Goal: Task Accomplishment & Management: Manage account settings

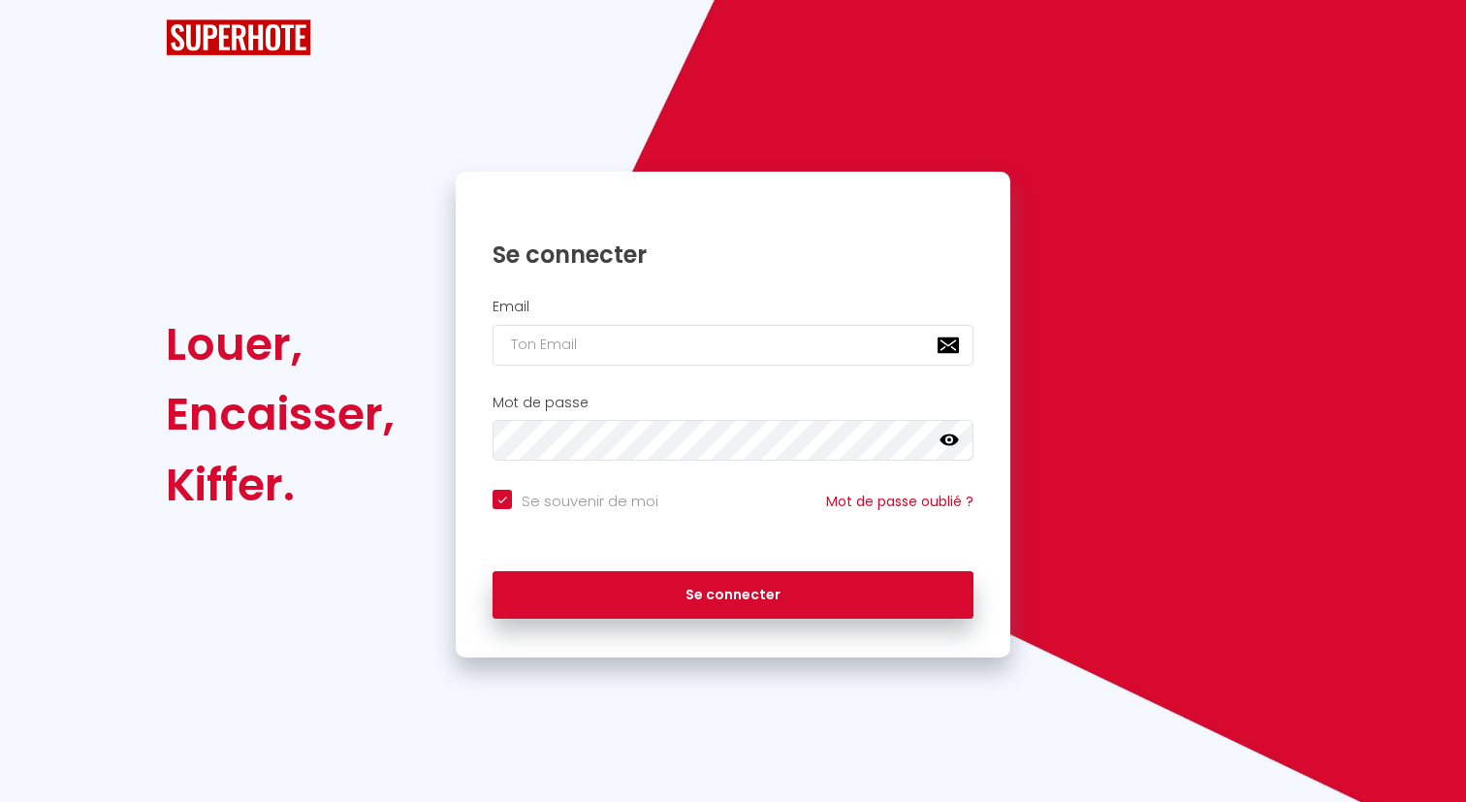
checkbox input "true"
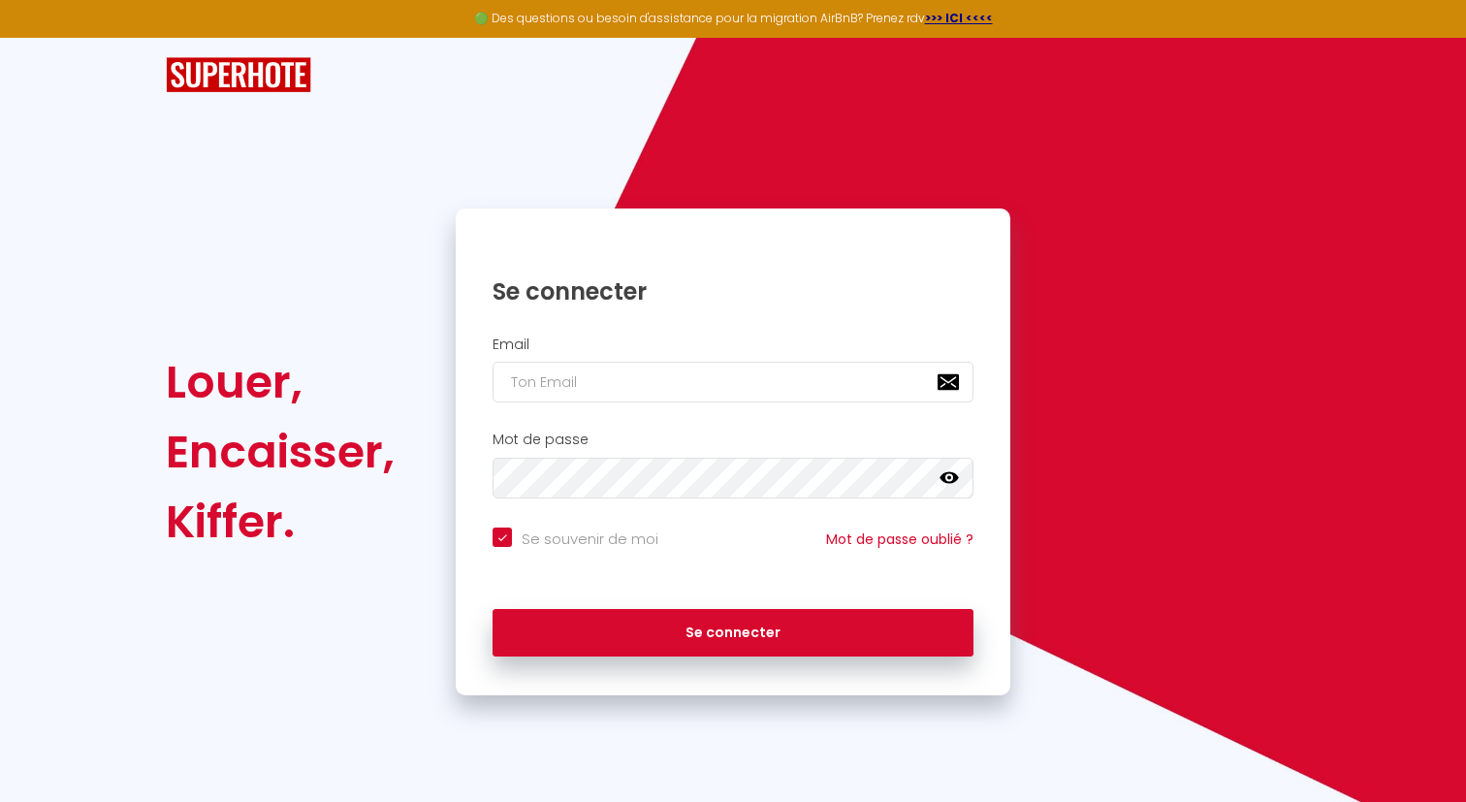
click at [646, 331] on div "Email" at bounding box center [733, 375] width 555 height 96
click at [635, 398] on input "email" at bounding box center [733, 382] width 481 height 41
type input "[EMAIL_ADDRESS][DOMAIN_NAME]"
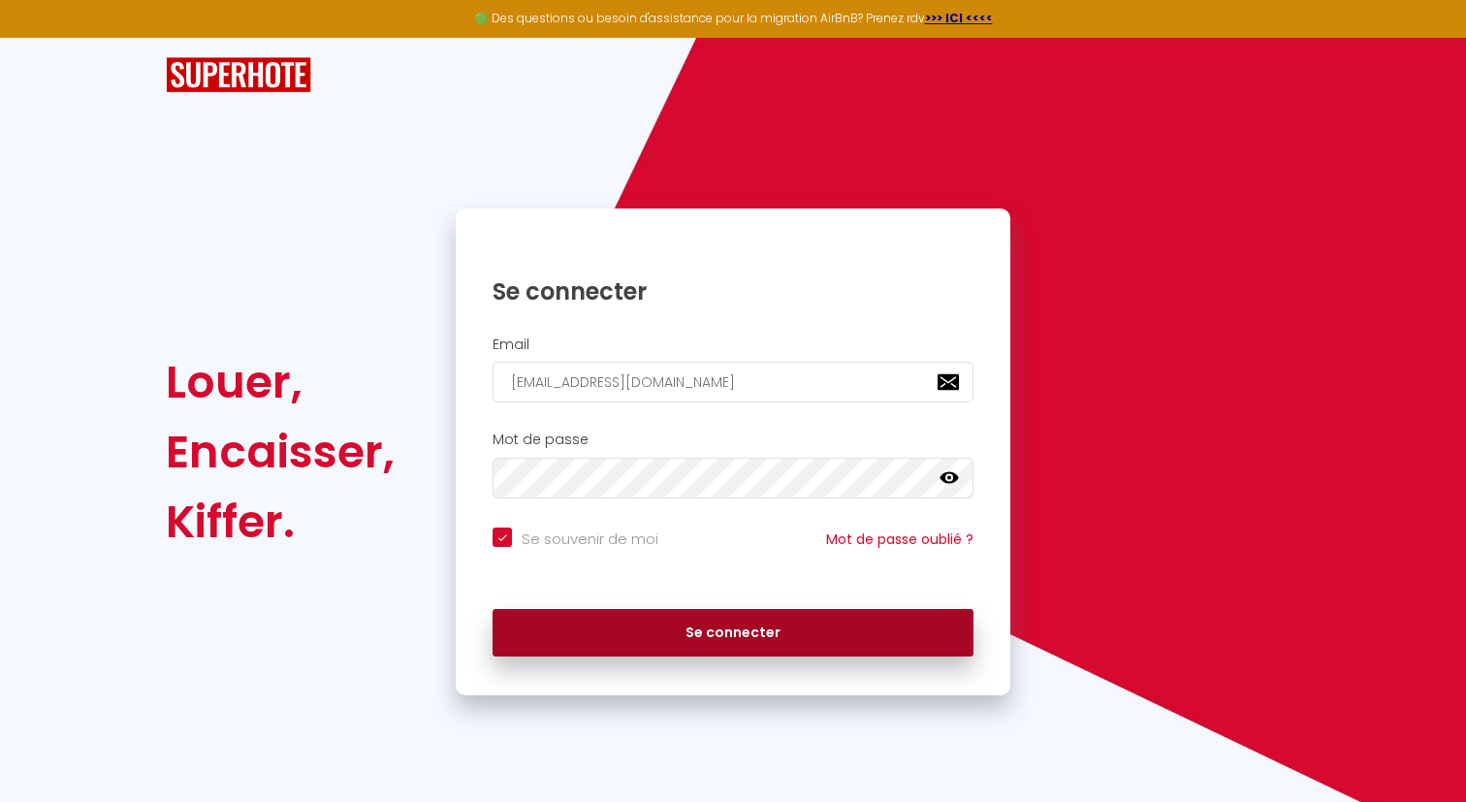
click at [699, 624] on button "Se connecter" at bounding box center [733, 633] width 481 height 48
checkbox input "true"
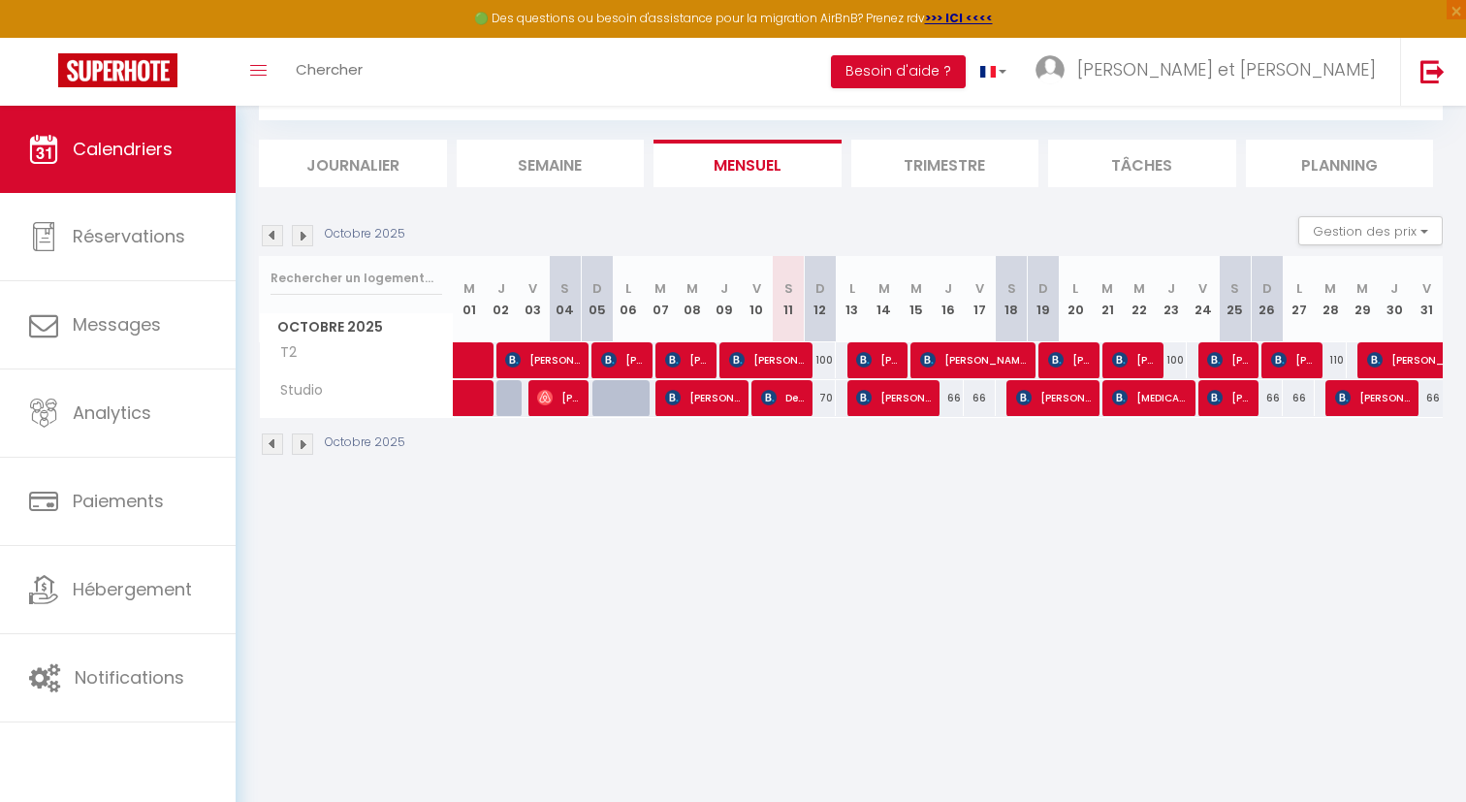
scroll to position [106, 0]
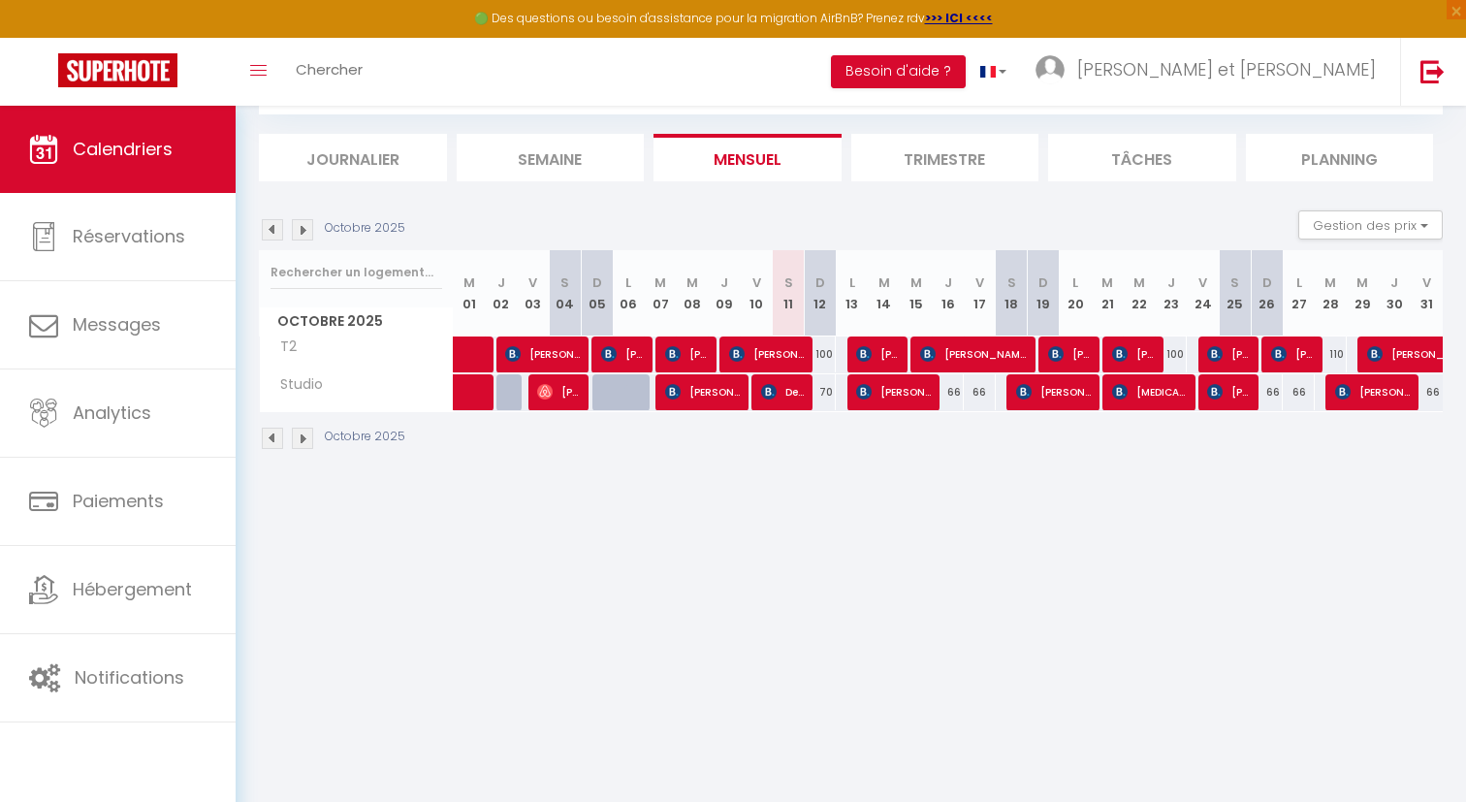
click at [309, 439] on img at bounding box center [302, 438] width 21 height 21
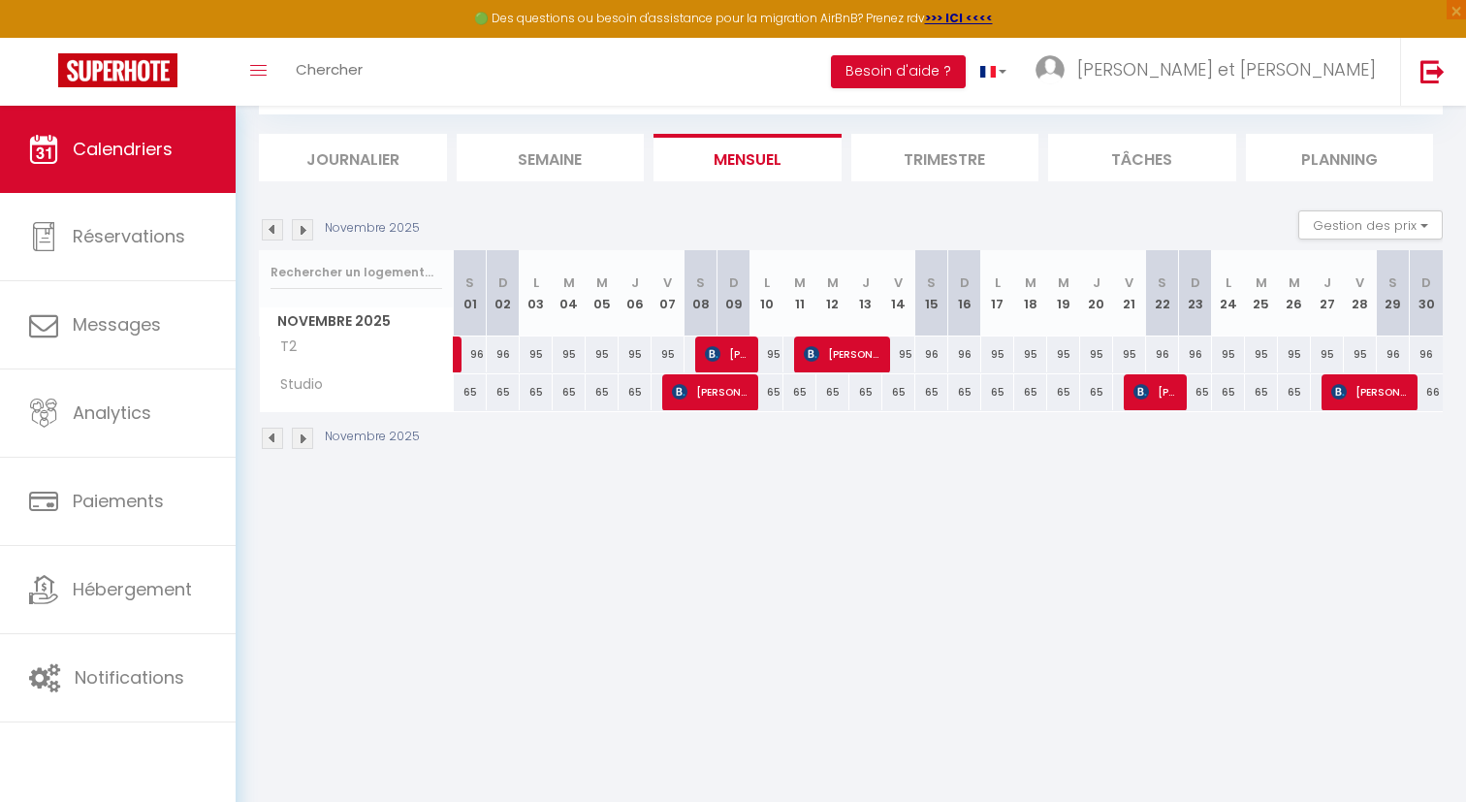
click at [269, 434] on img at bounding box center [272, 438] width 21 height 21
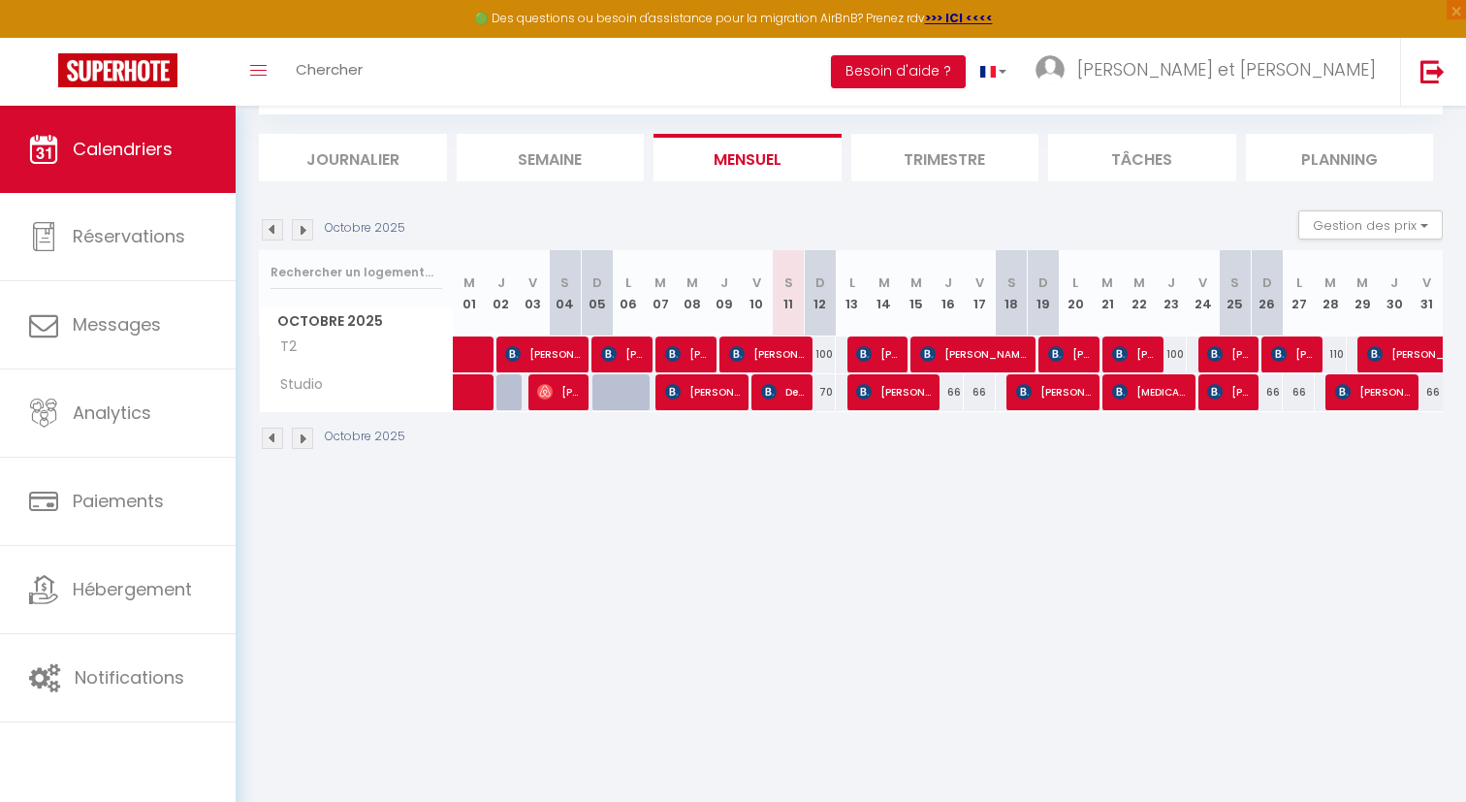
click at [305, 441] on img at bounding box center [302, 438] width 21 height 21
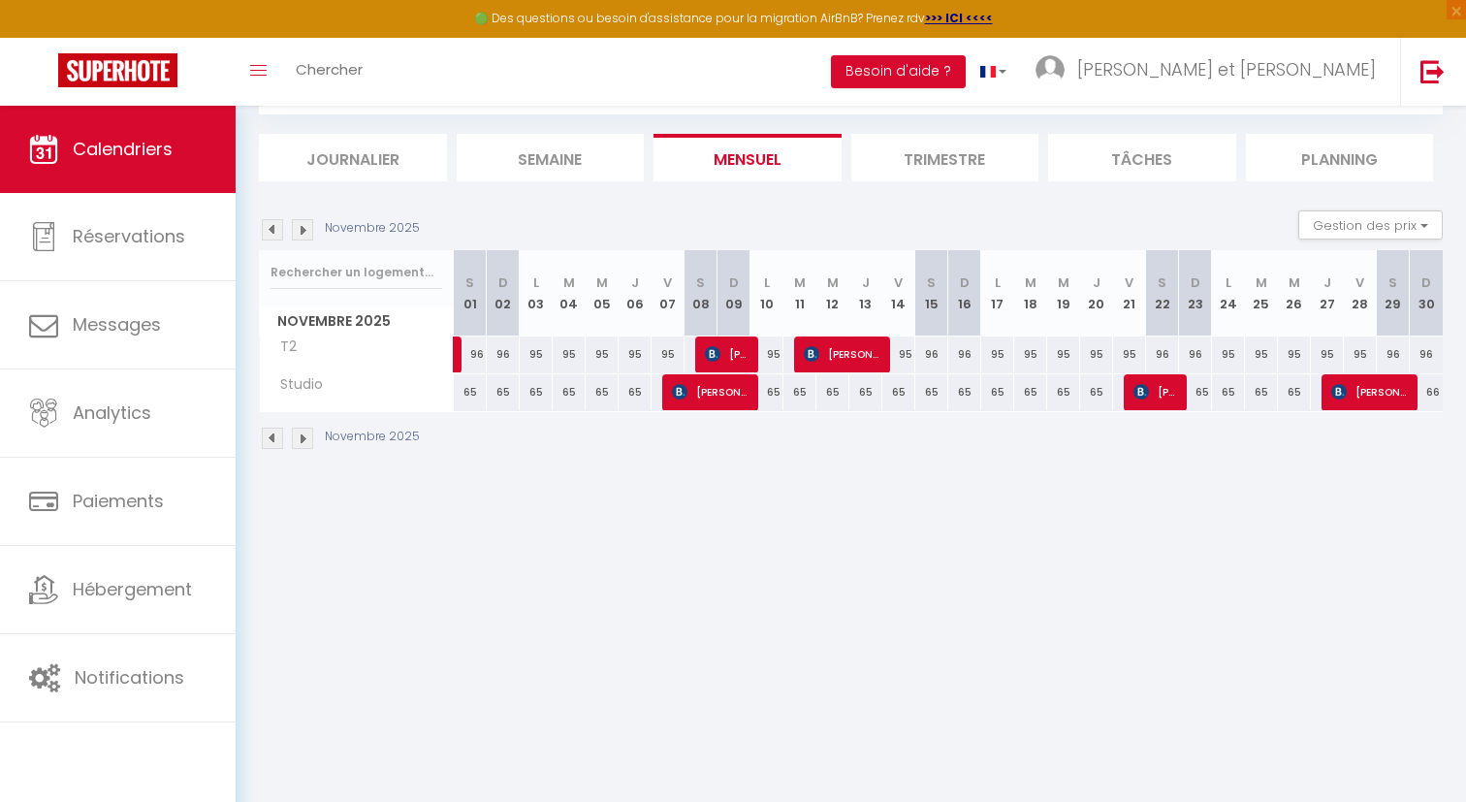
click at [305, 441] on img at bounding box center [302, 438] width 21 height 21
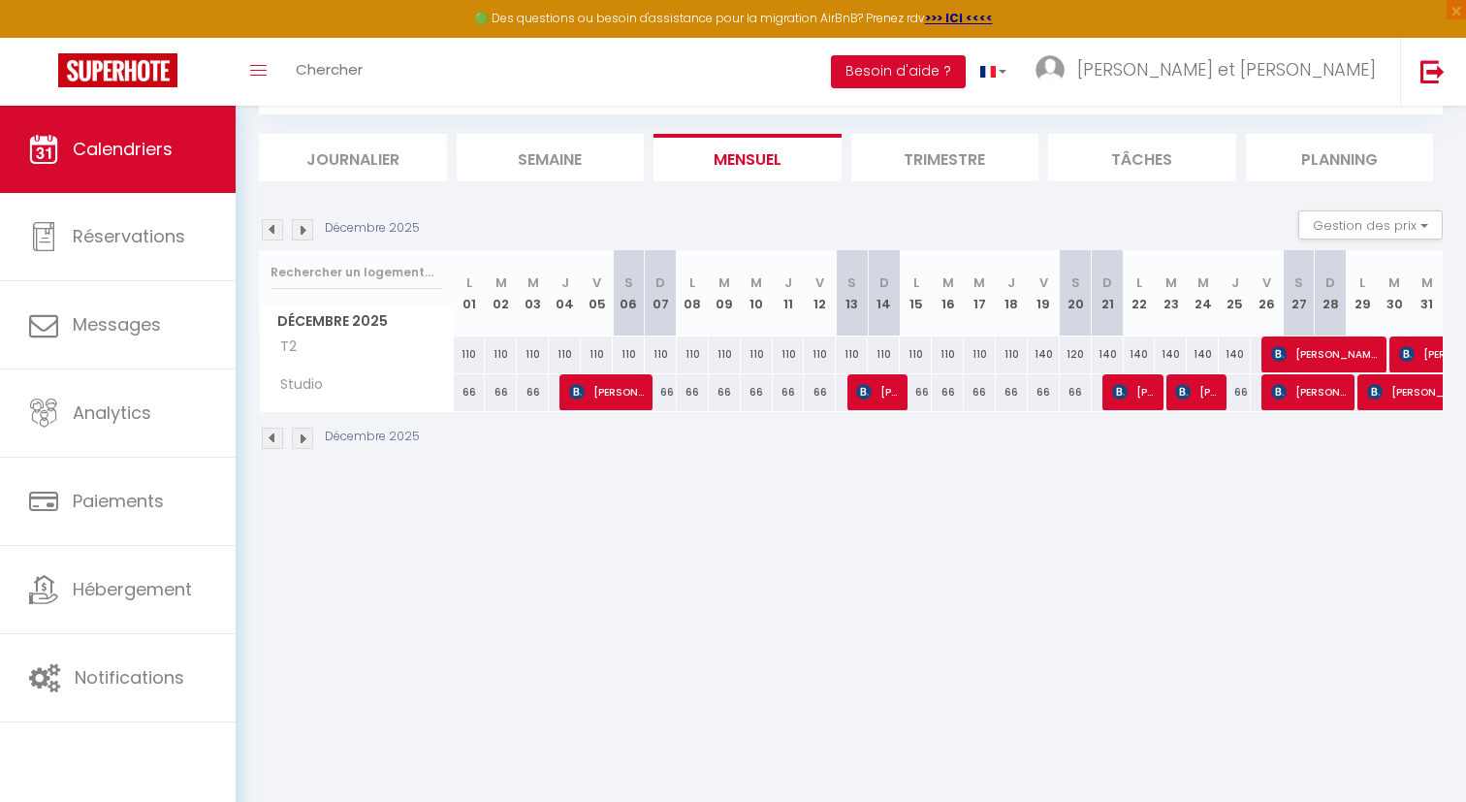
click at [270, 436] on img at bounding box center [272, 438] width 21 height 21
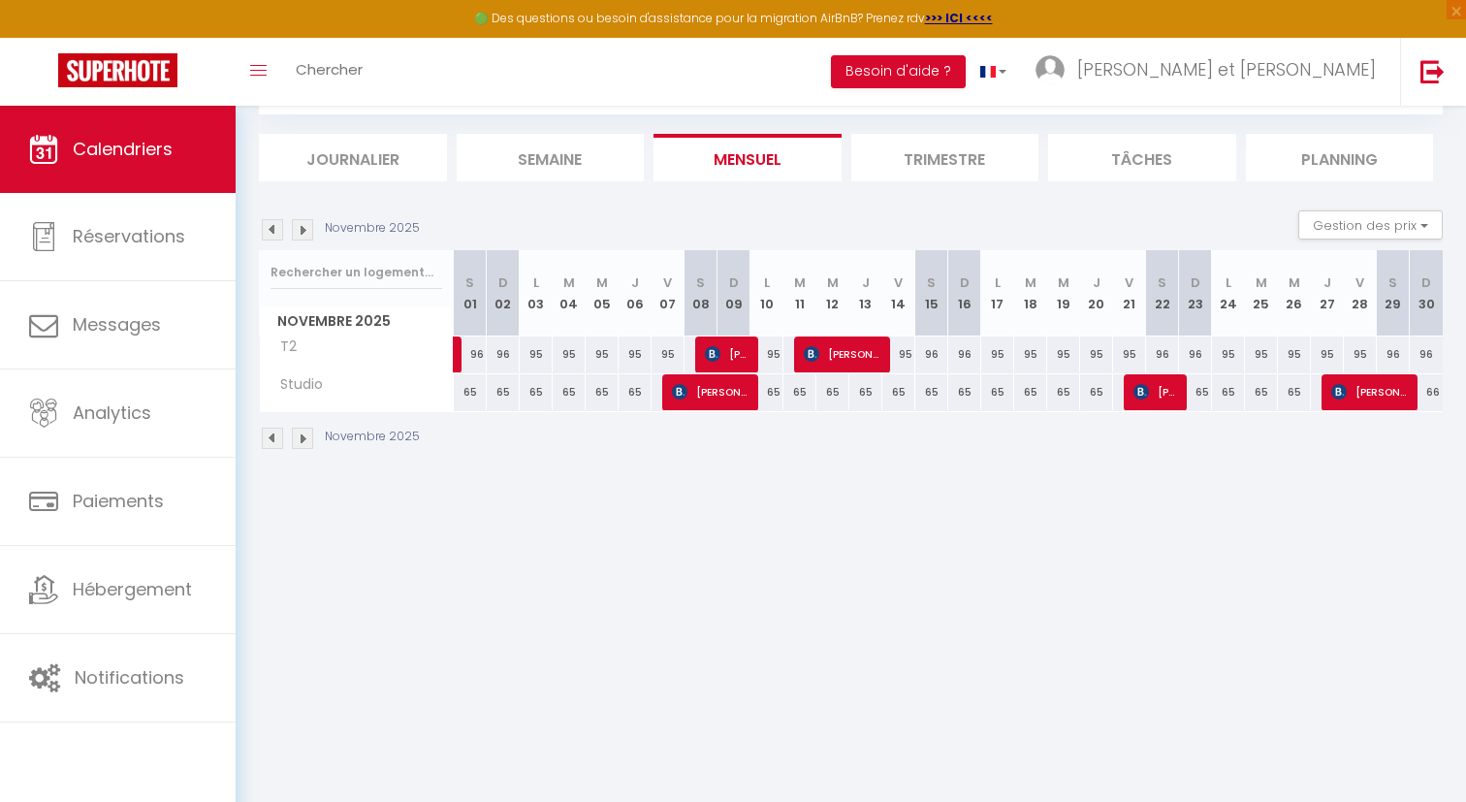
click at [298, 436] on img at bounding box center [302, 438] width 21 height 21
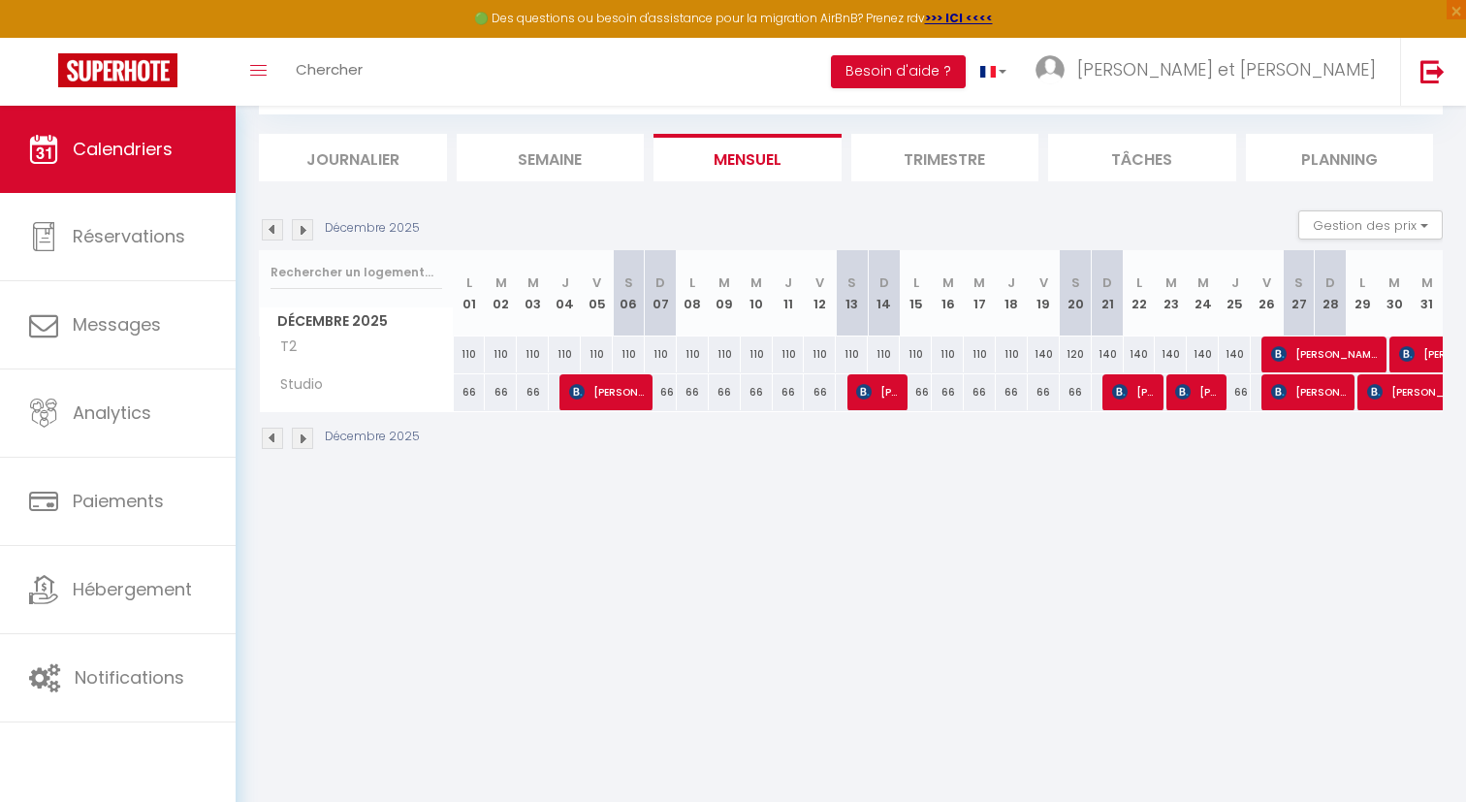
click at [298, 436] on img at bounding box center [302, 438] width 21 height 21
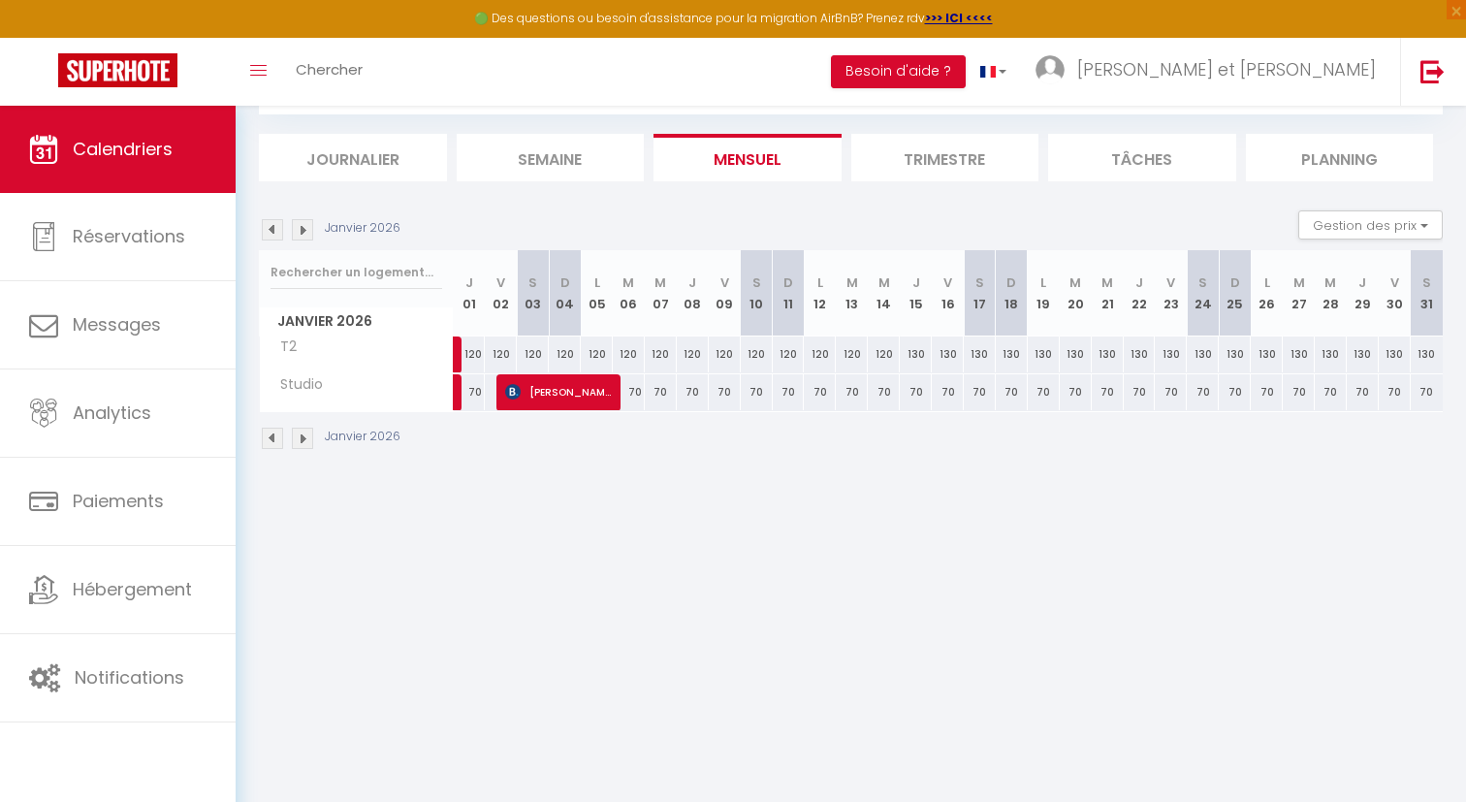
click at [271, 438] on img at bounding box center [272, 438] width 21 height 21
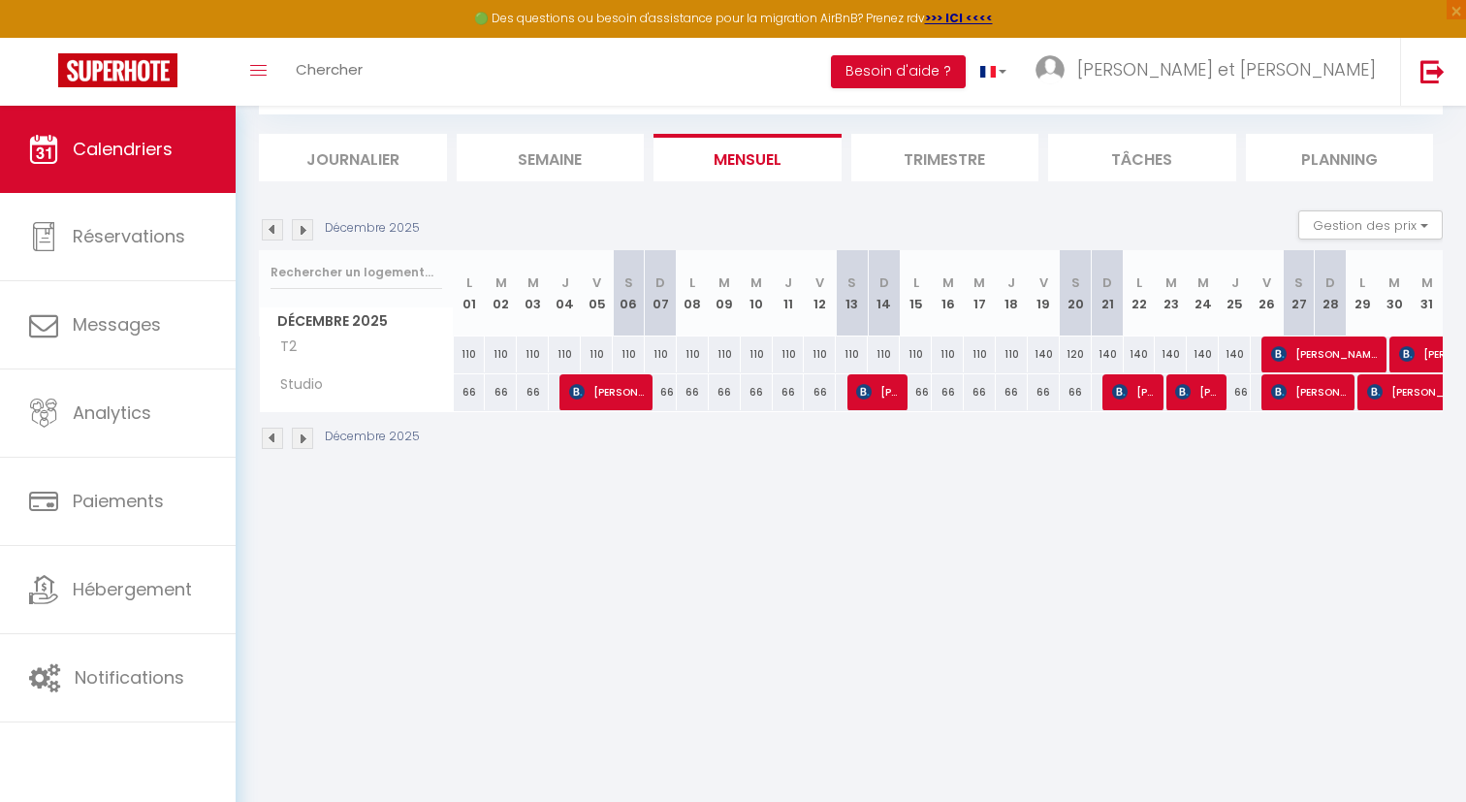
click at [271, 438] on img at bounding box center [272, 438] width 21 height 21
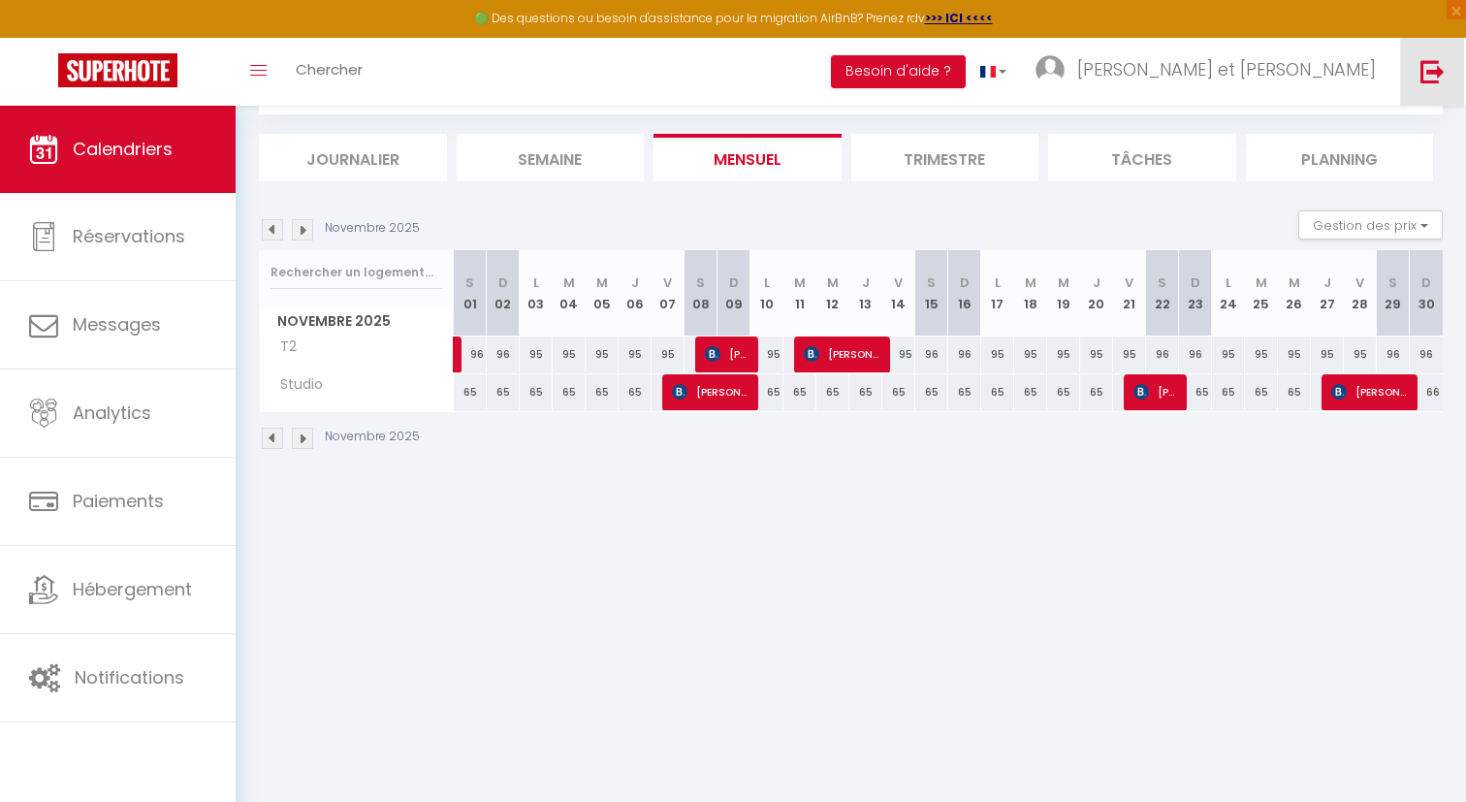
click at [1442, 73] on img at bounding box center [1433, 71] width 24 height 24
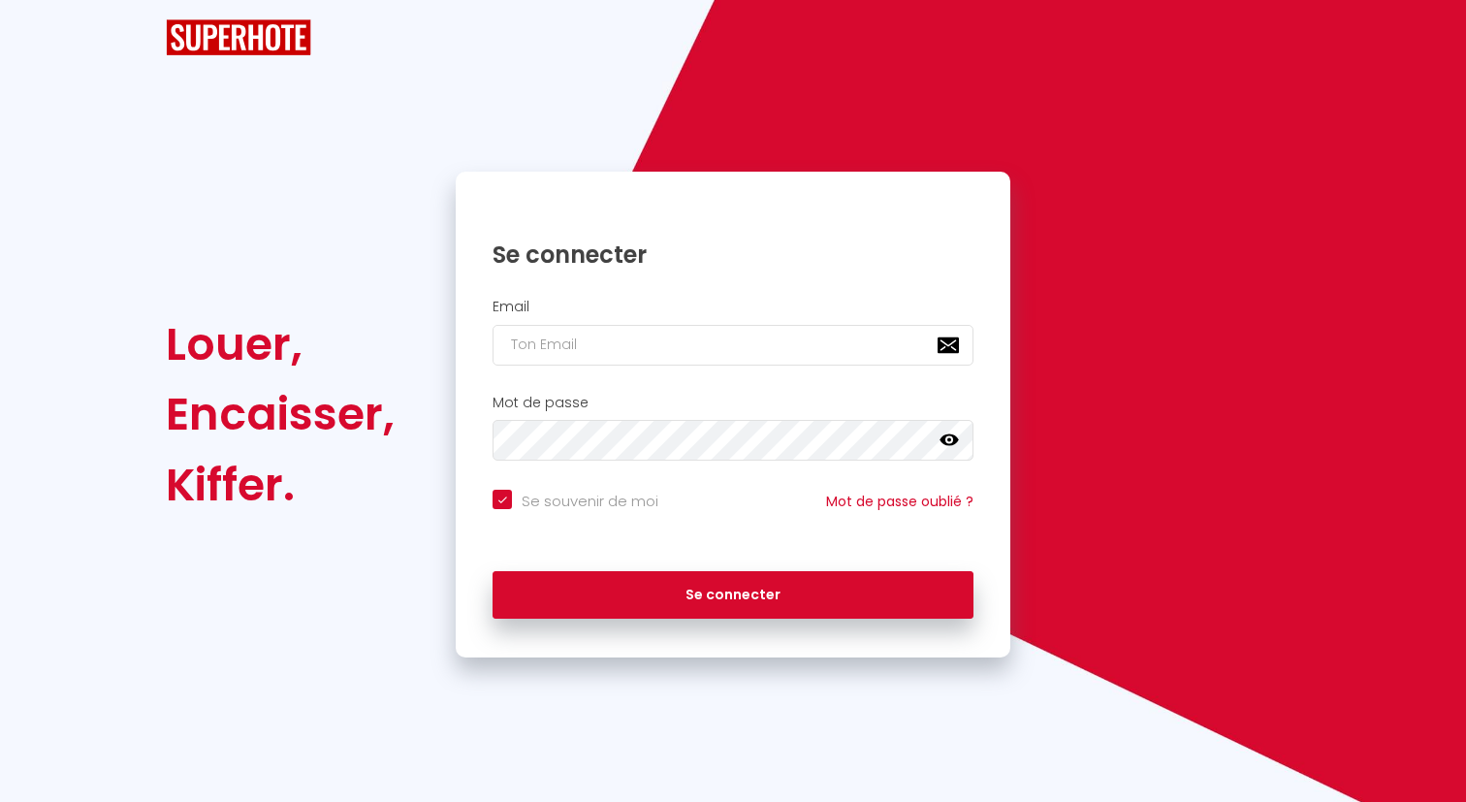
checkbox input "true"
